Goal: Transaction & Acquisition: Purchase product/service

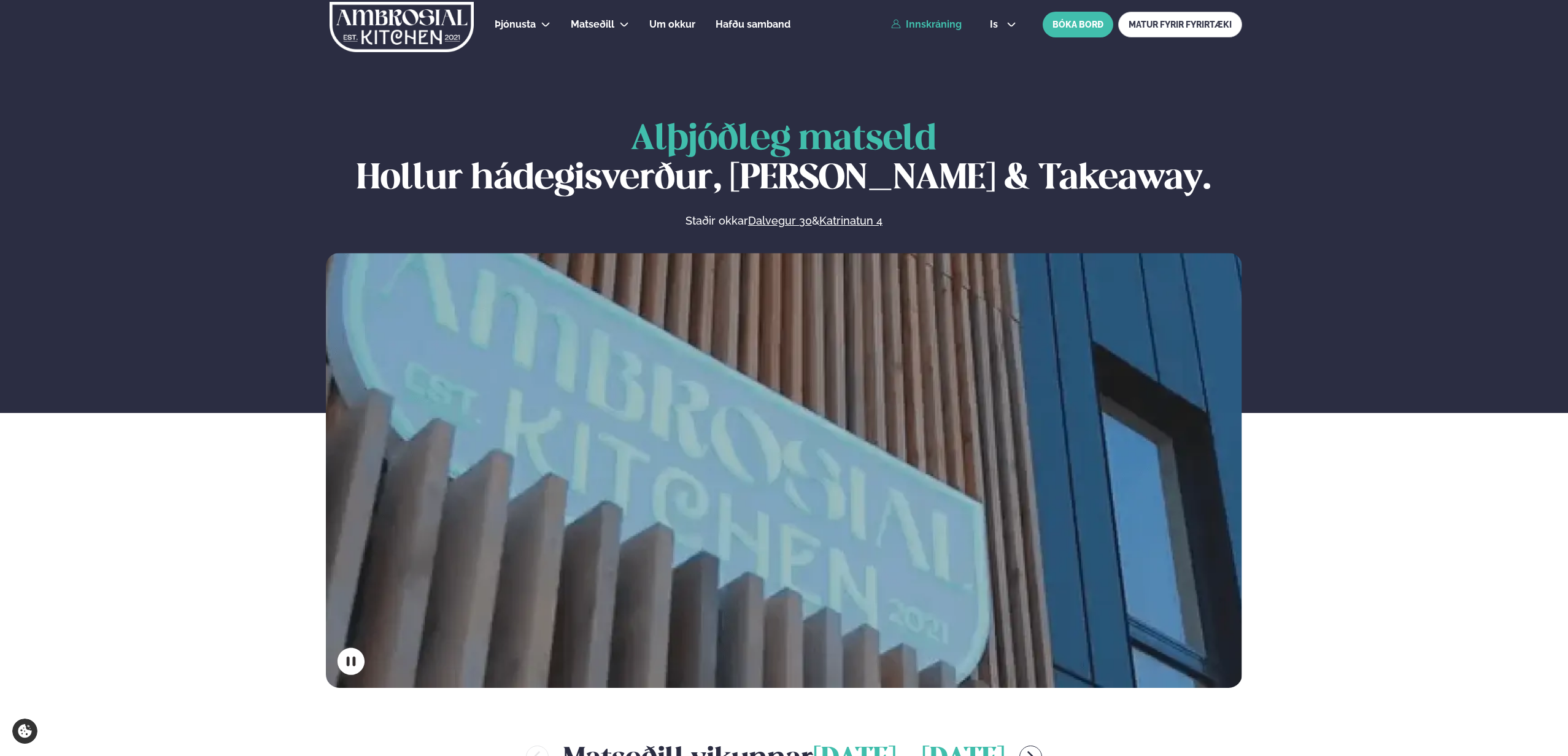
click at [954, 21] on link "Innskráning" at bounding box center [927, 24] width 71 height 11
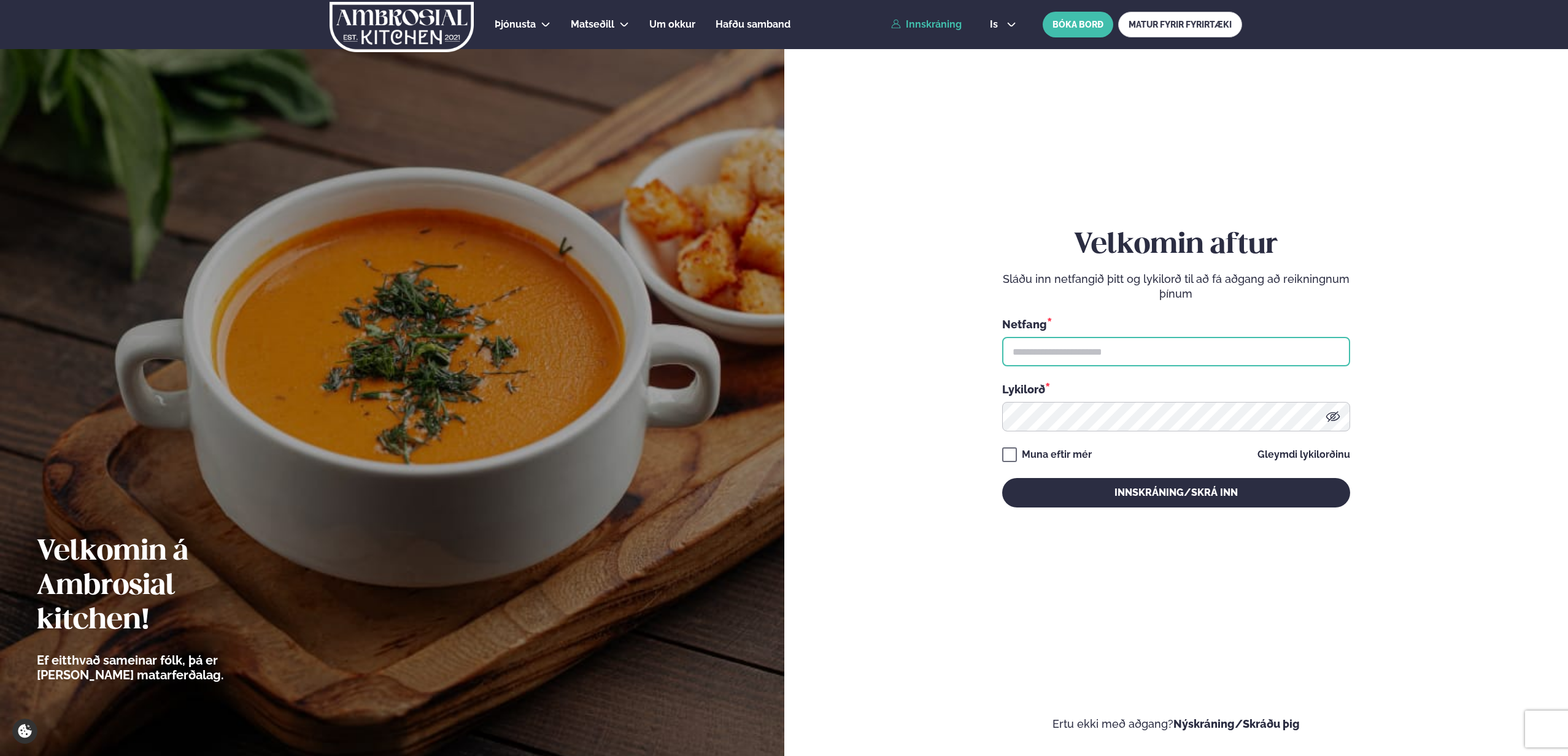
click at [1093, 350] on input "text" at bounding box center [1176, 351] width 348 height 29
type input "**********"
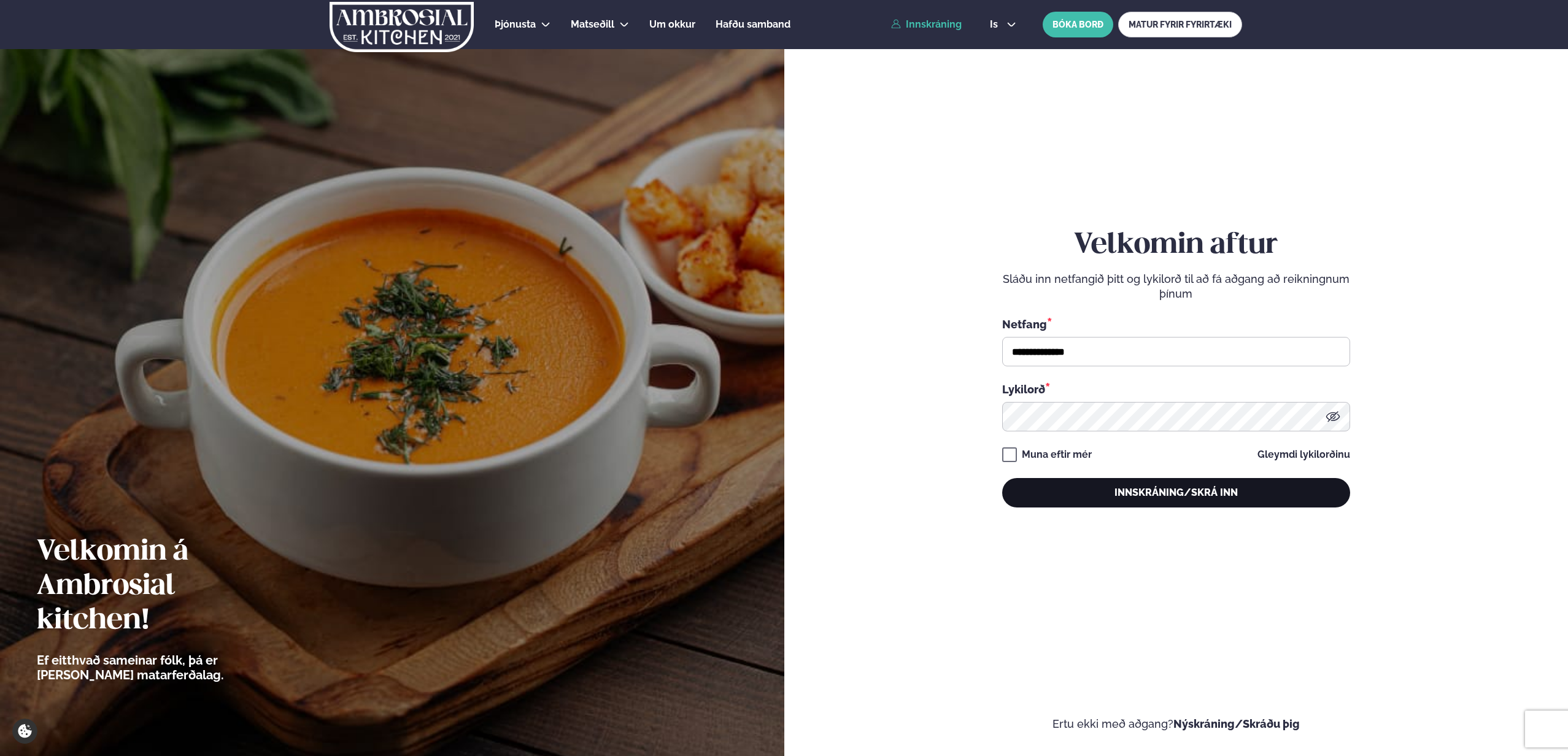
click at [1163, 496] on button "Innskráning/Skrá inn" at bounding box center [1176, 492] width 348 height 29
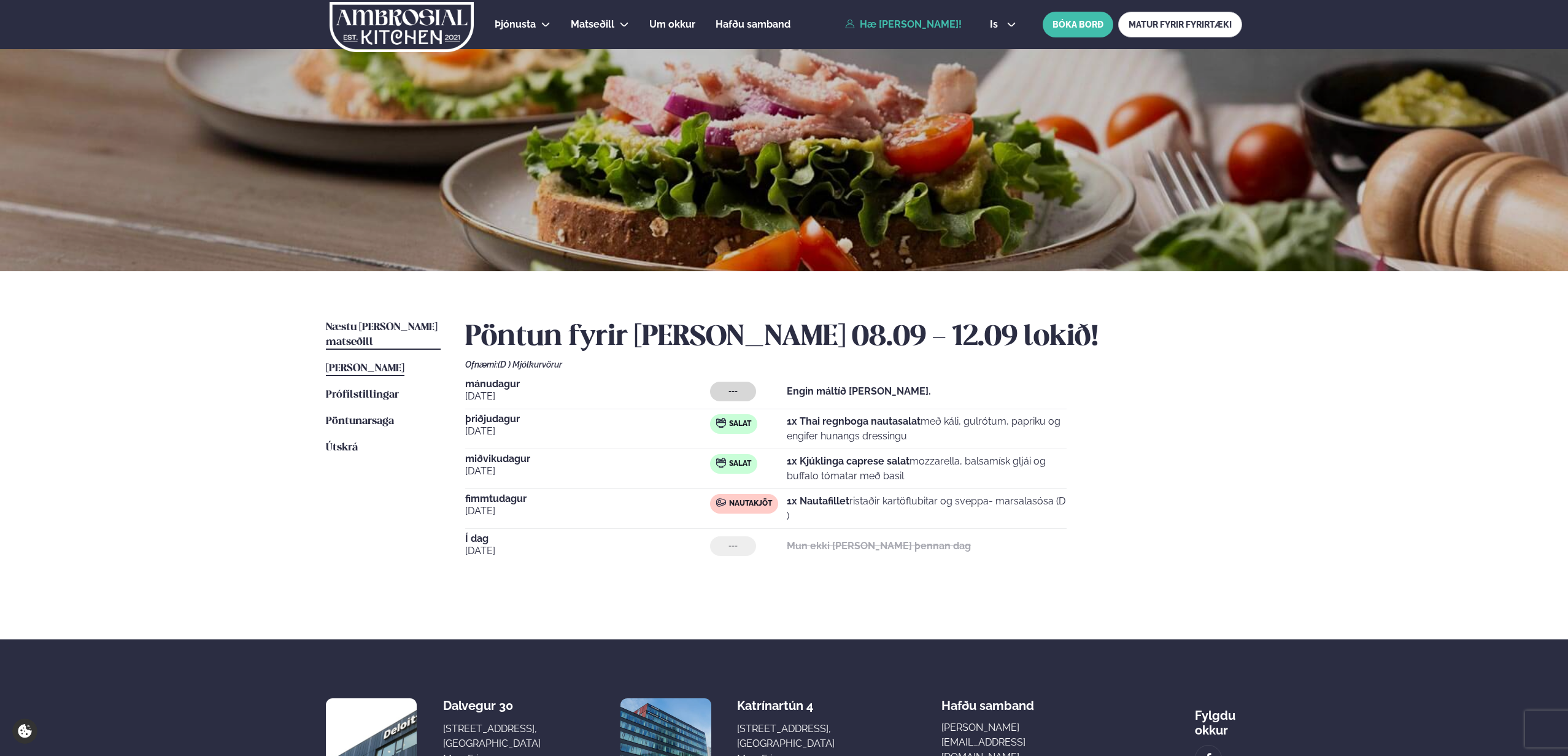
click at [397, 326] on span "Næstu [PERSON_NAME] matseðill" at bounding box center [382, 335] width 112 height 25
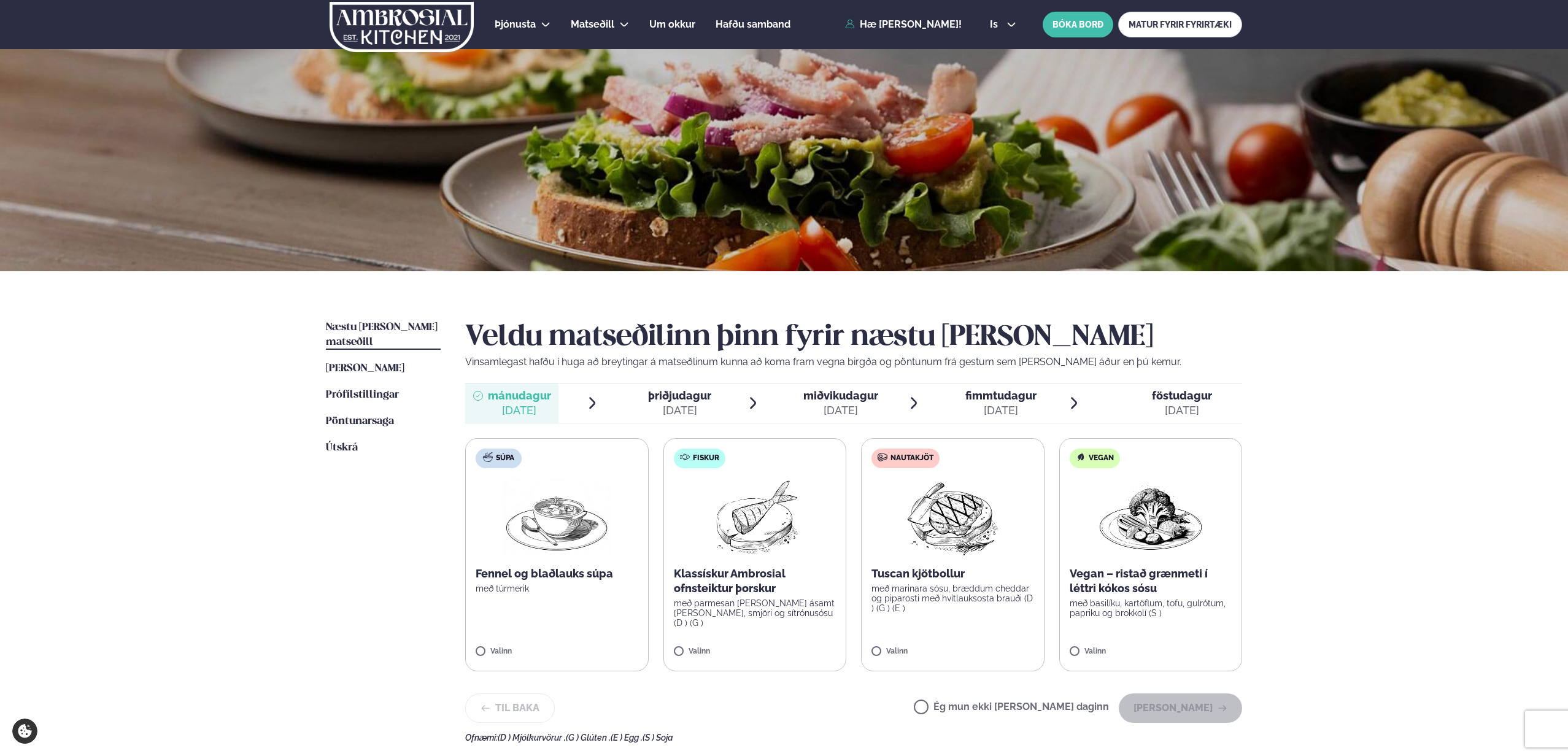
click at [754, 646] on label "Fiskur Klassískur Ambrosial ofnsteiktur þorskur með parmesan [PERSON_NAME] ásam…" at bounding box center [754, 555] width 183 height 233
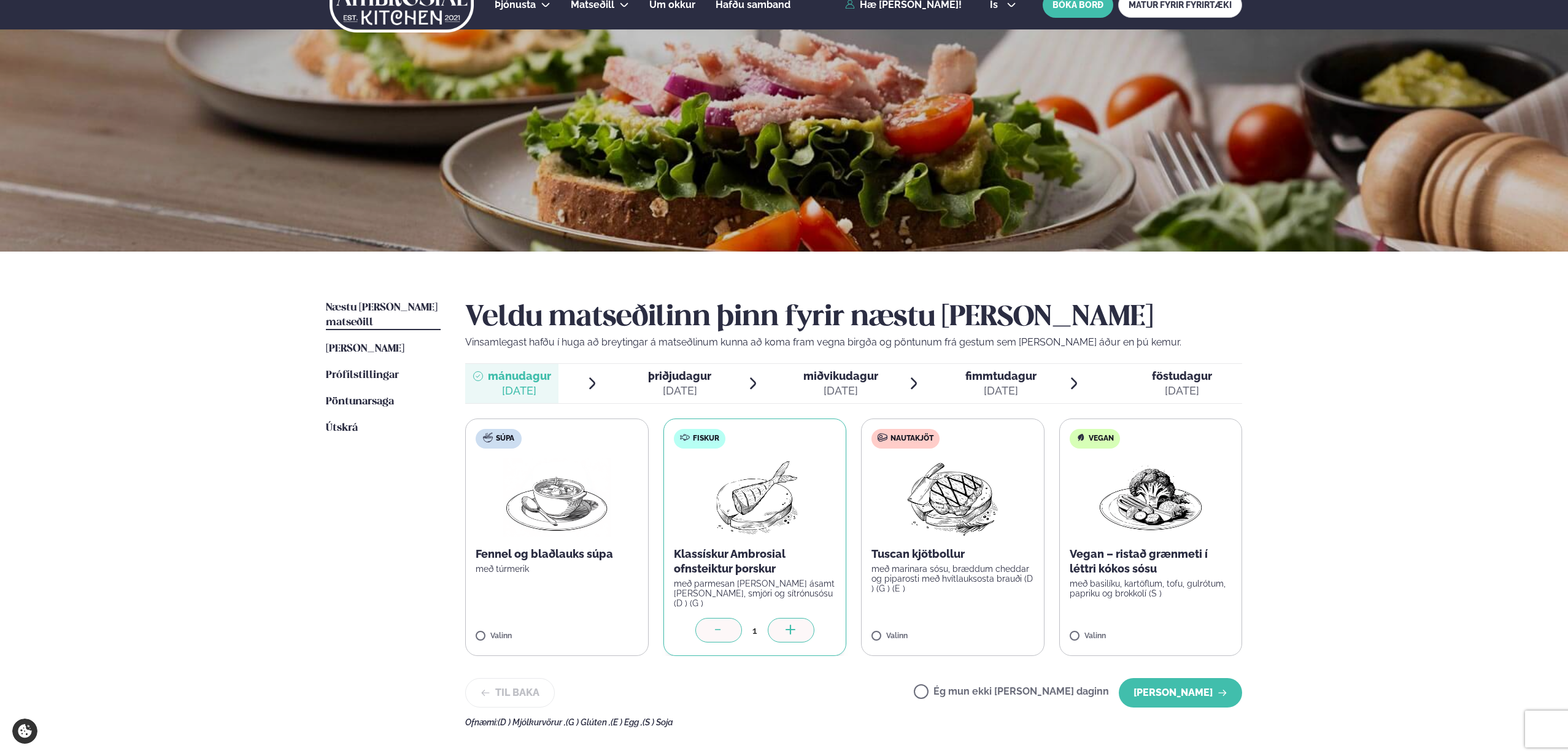
scroll to position [22, 0]
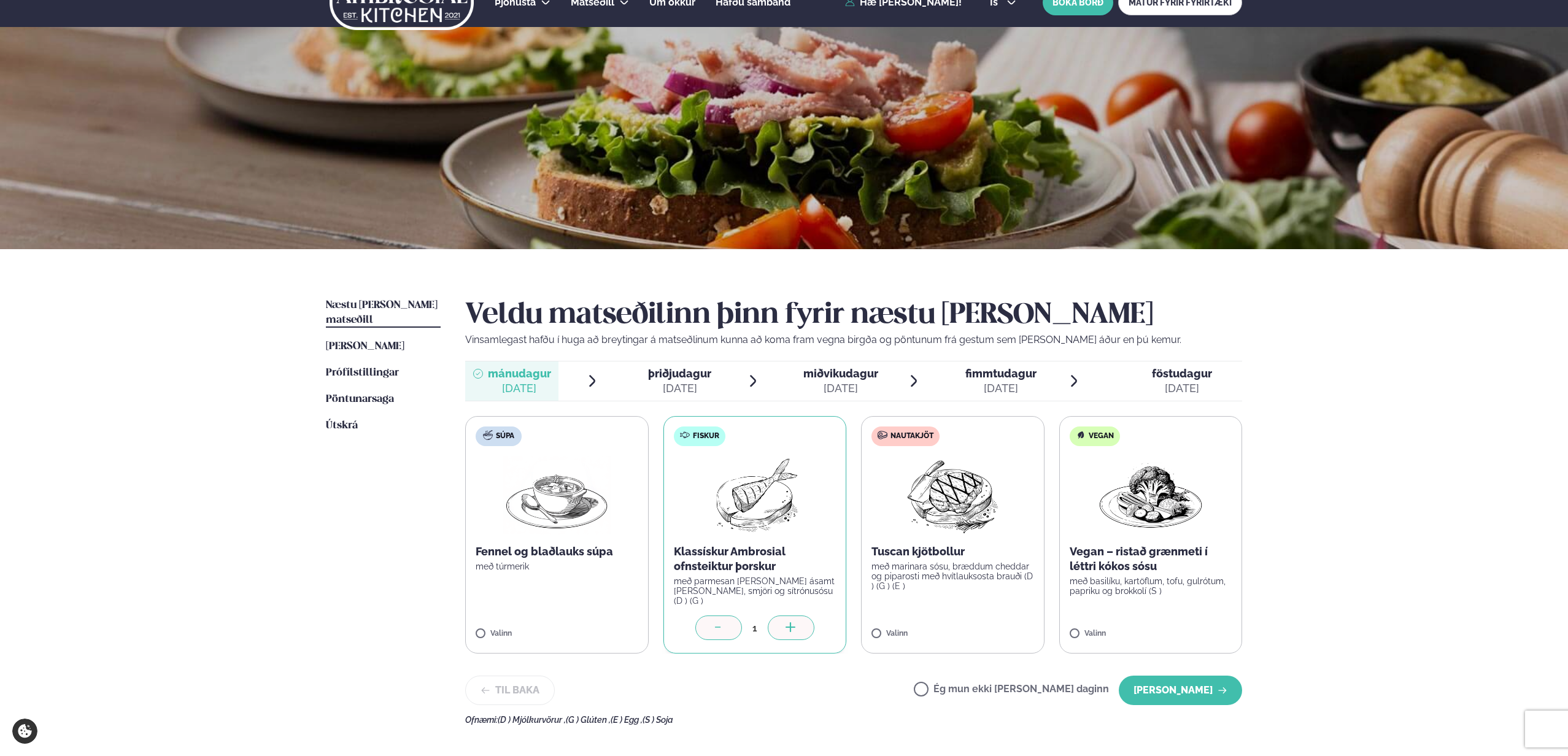
click at [974, 688] on label "Ég mun ekki [PERSON_NAME] daginn" at bounding box center [1012, 691] width 195 height 13
click at [1192, 693] on button "[PERSON_NAME]" at bounding box center [1180, 686] width 124 height 29
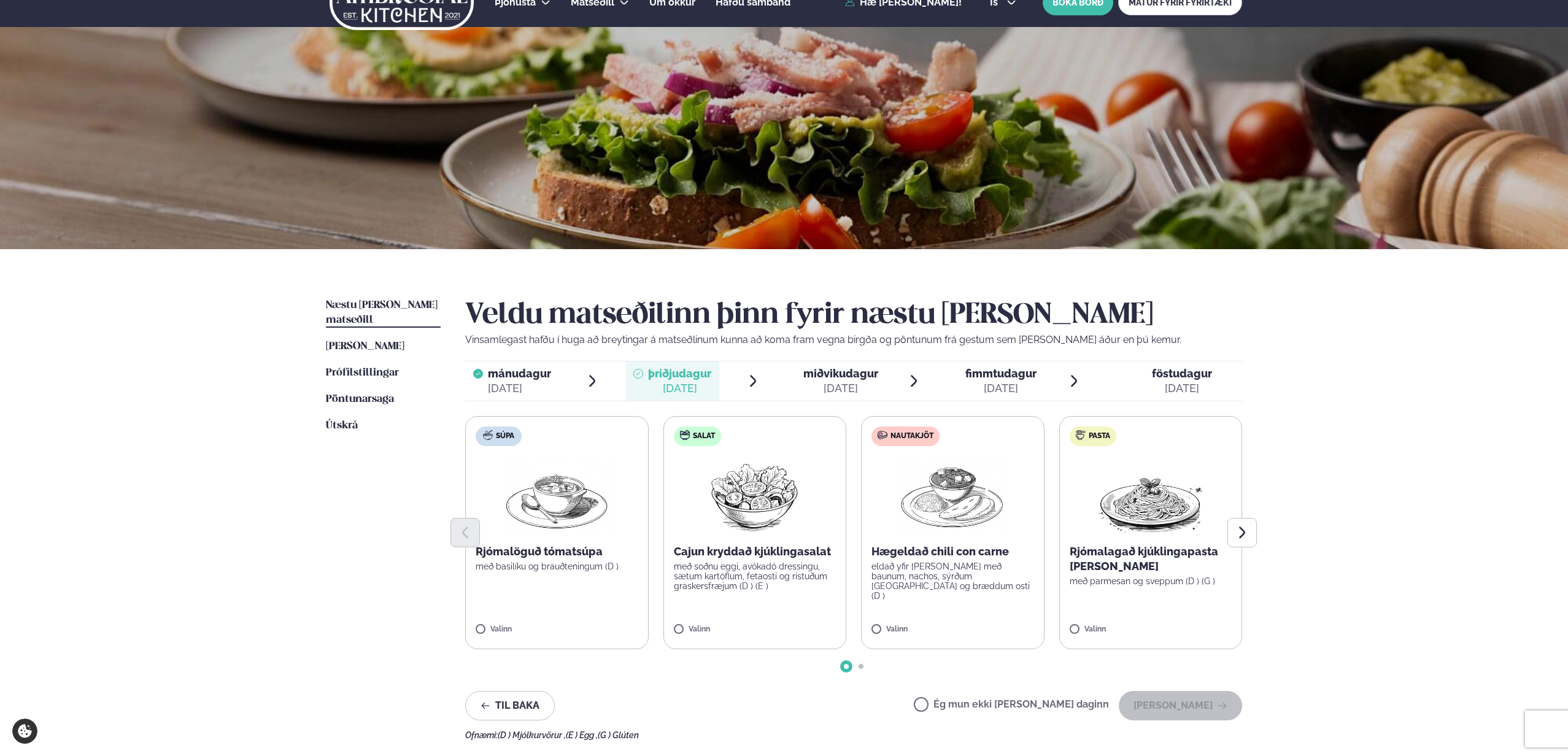
click at [943, 630] on div "Valinn" at bounding box center [953, 630] width 163 height 10
click at [1169, 713] on button "[PERSON_NAME]" at bounding box center [1180, 705] width 124 height 29
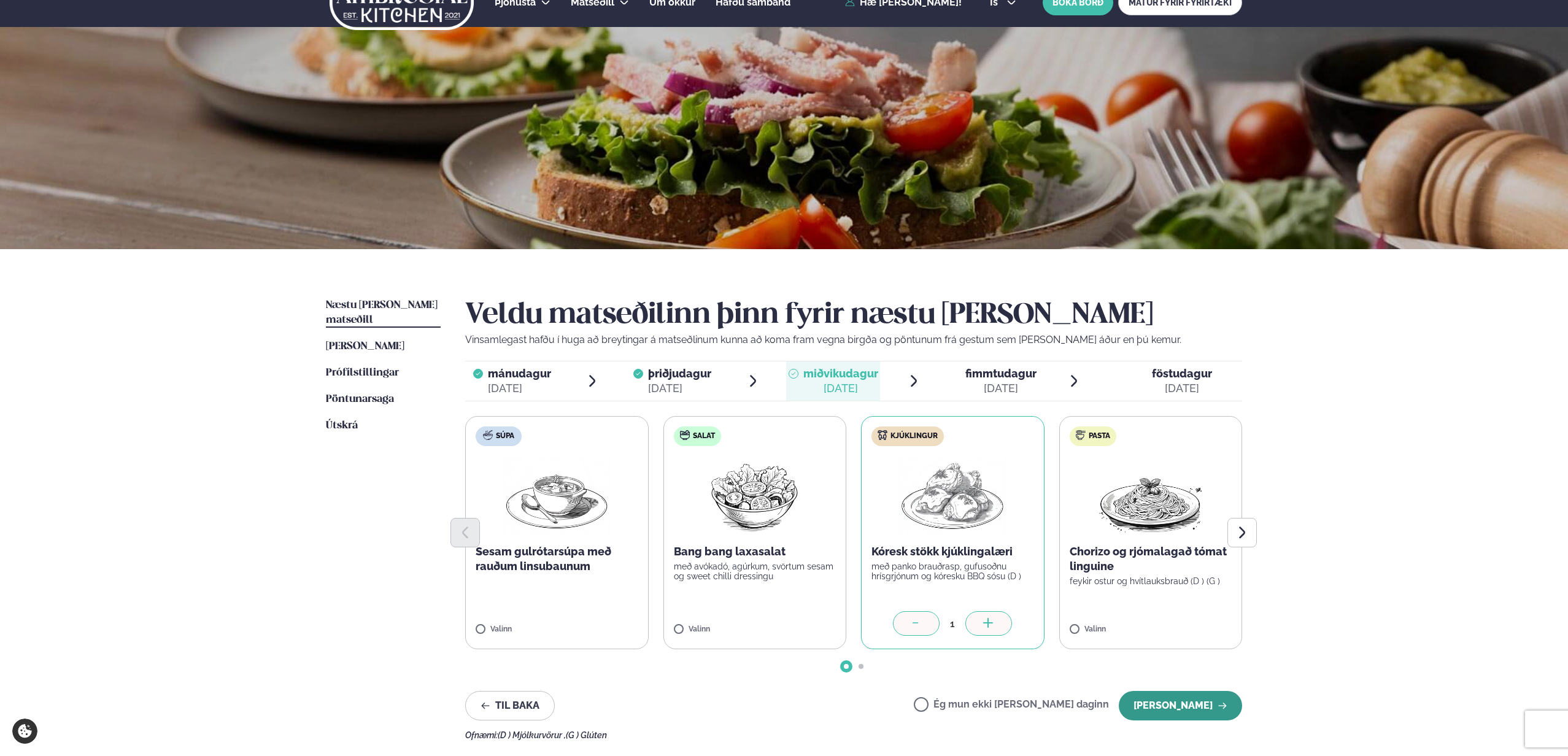
click at [1186, 706] on button "[PERSON_NAME]" at bounding box center [1180, 705] width 124 height 29
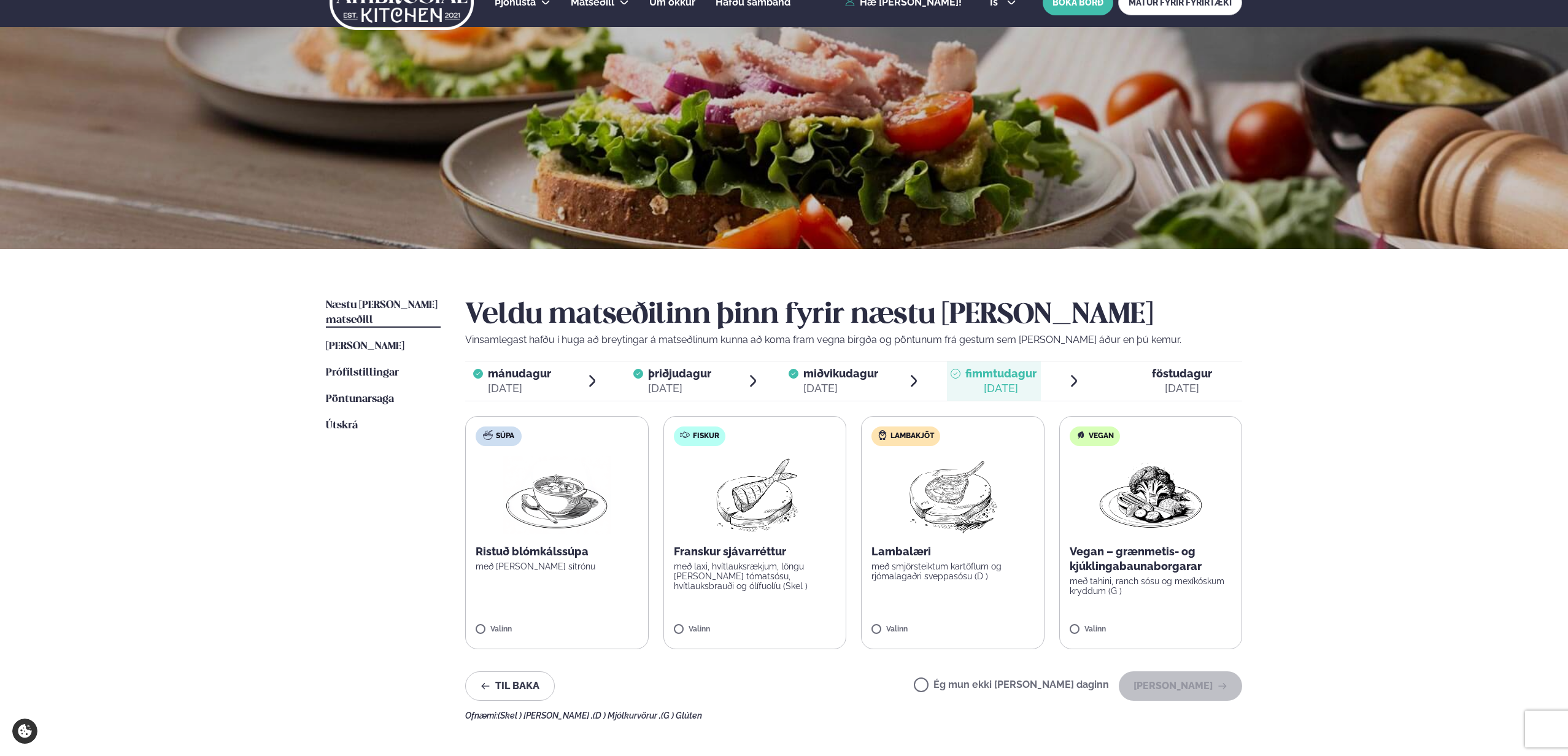
click at [356, 588] on ul "Næstu [PERSON_NAME] matseðill Næsta vika [PERSON_NAME] matseðill [PERSON_NAME] …" at bounding box center [383, 509] width 115 height 422
click at [937, 629] on div "Valinn" at bounding box center [953, 630] width 163 height 10
click at [1169, 688] on button "[PERSON_NAME]" at bounding box center [1180, 686] width 124 height 29
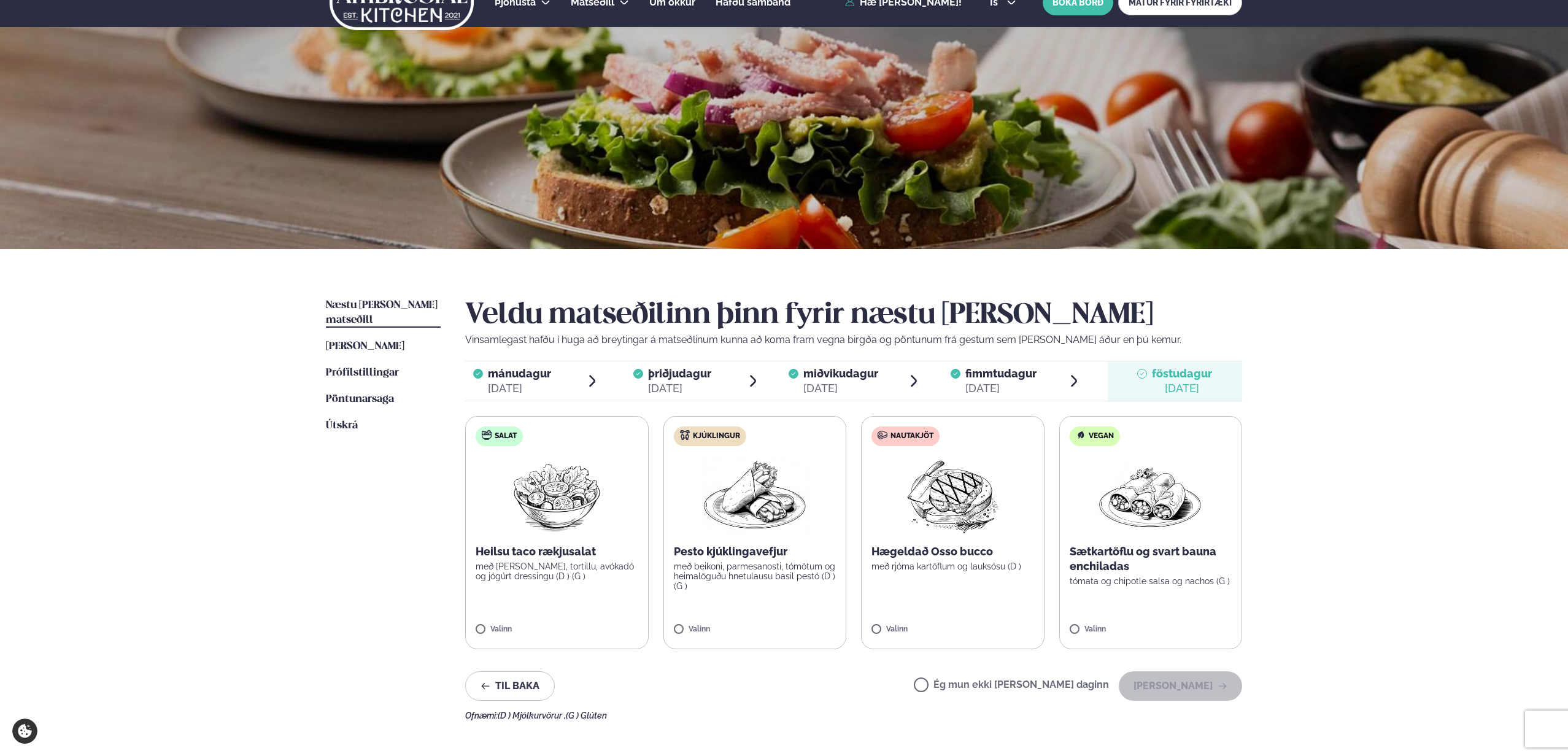
click at [948, 624] on label "Nautakjöt Hægeldað Osso bucco með rjóma kartöflum og lauksósu (D ) Valinn" at bounding box center [953, 533] width 183 height 233
click at [1197, 682] on button "[PERSON_NAME]" at bounding box center [1180, 686] width 124 height 29
